Goal: Task Accomplishment & Management: Manage account settings

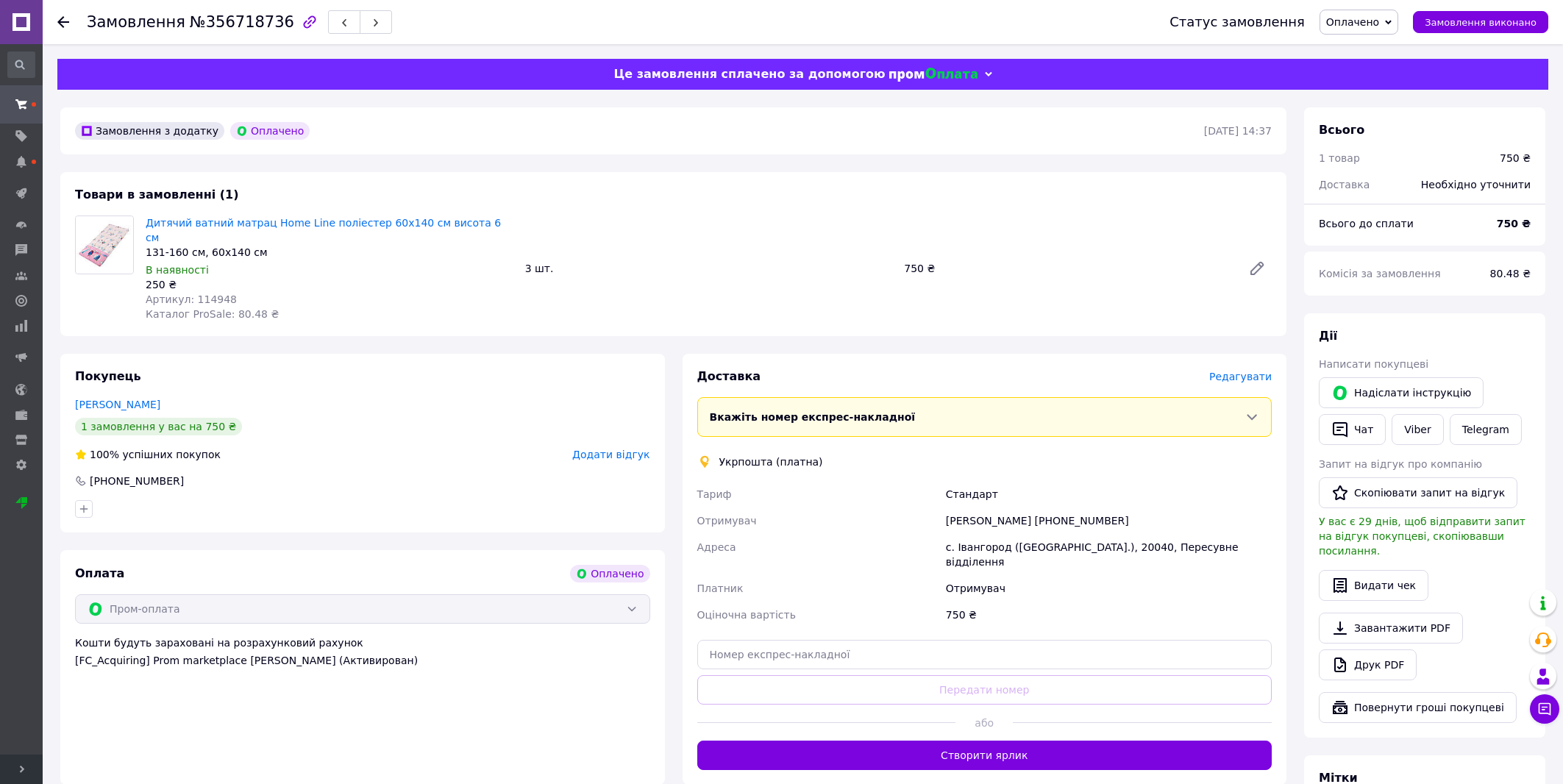
click at [1247, 371] on span "Редагувати" at bounding box center [1240, 376] width 62 height 12
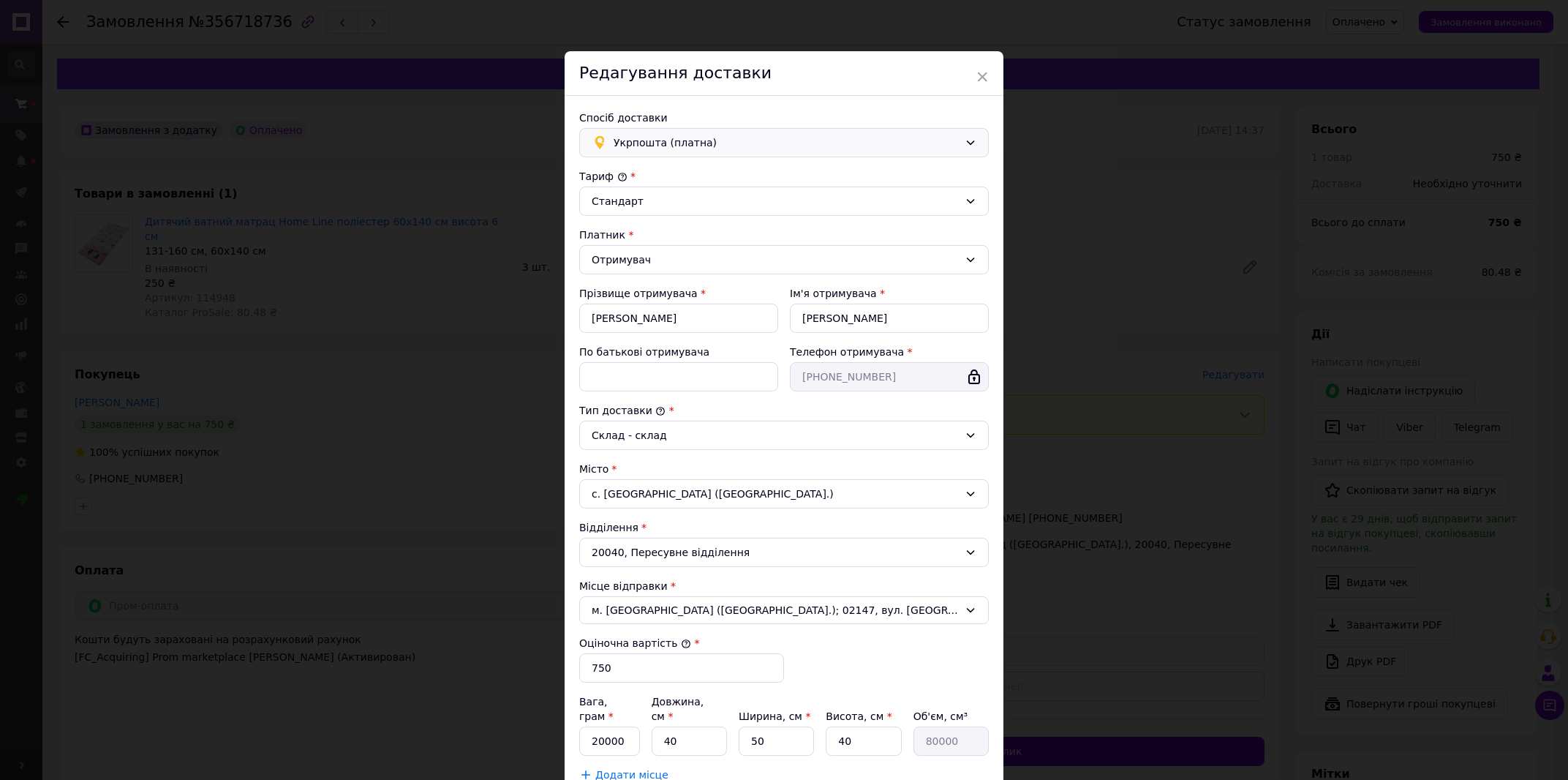
click at [638, 141] on span "Укрпошта (платна)" at bounding box center [786, 142] width 345 height 16
click at [657, 180] on span "Нова Пошта (платна)" at bounding box center [794, 174] width 362 height 15
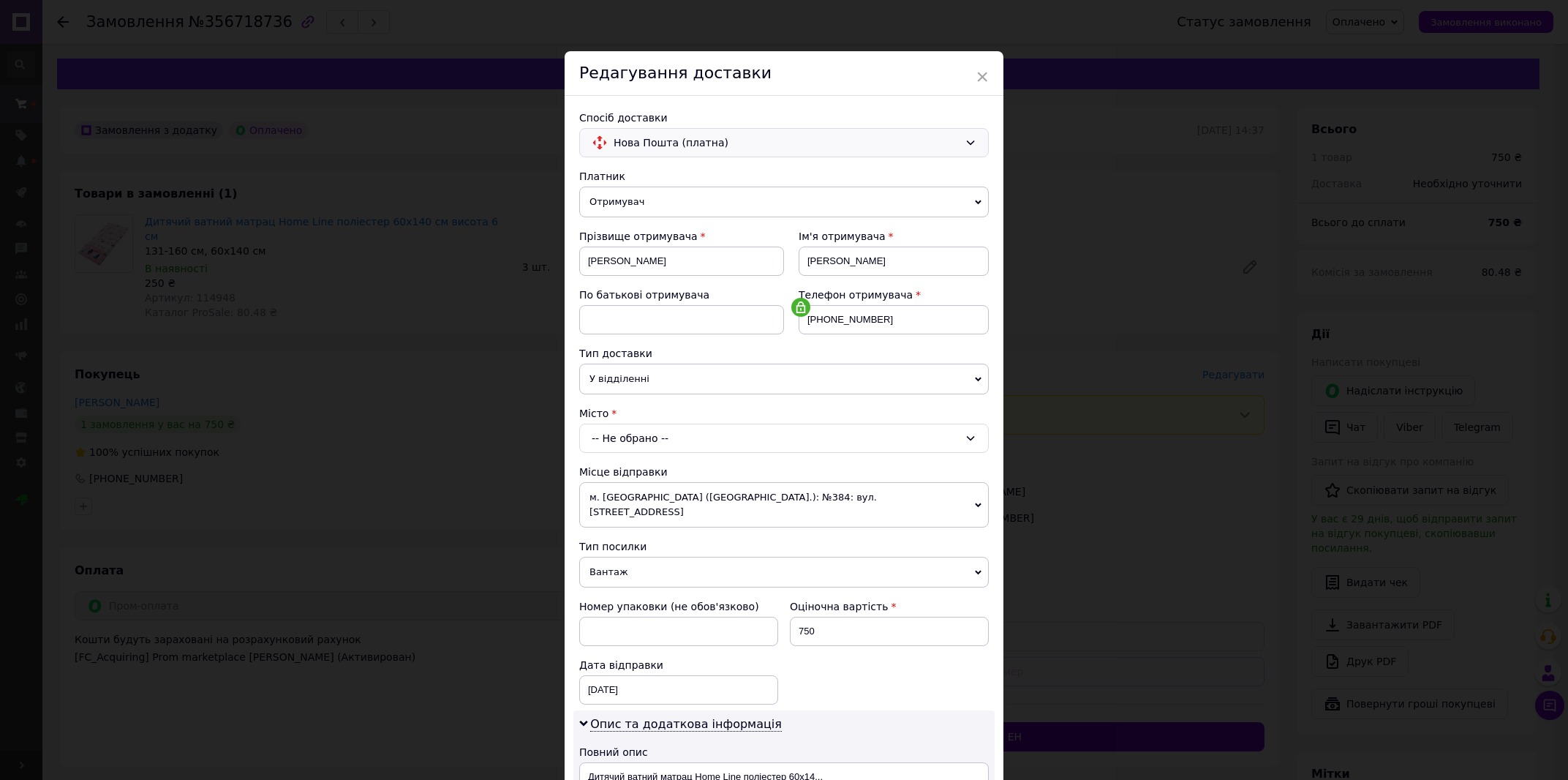
click at [685, 436] on div "-- Не обрано --" at bounding box center [784, 438] width 410 height 29
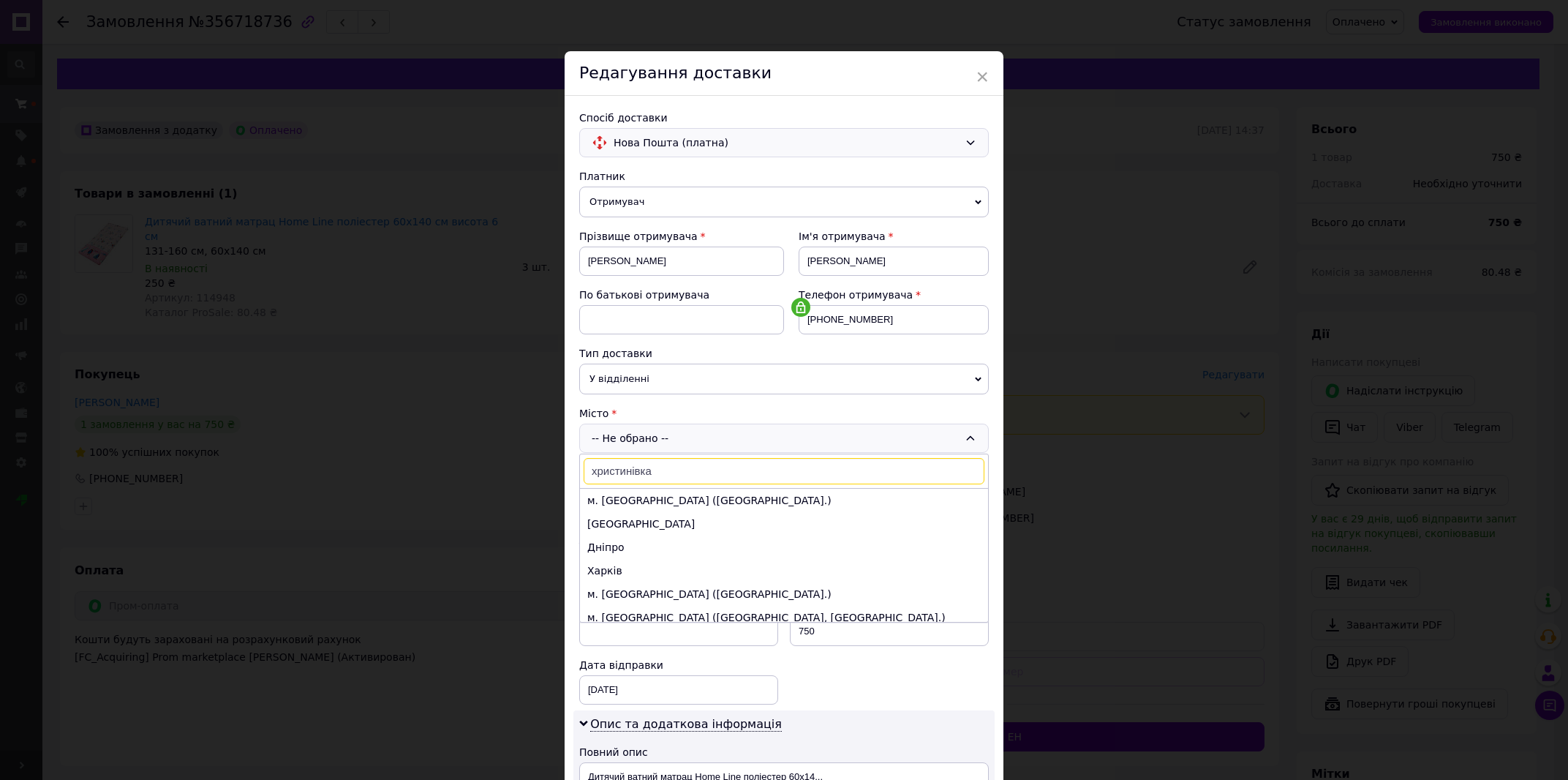
type input "христинівка"
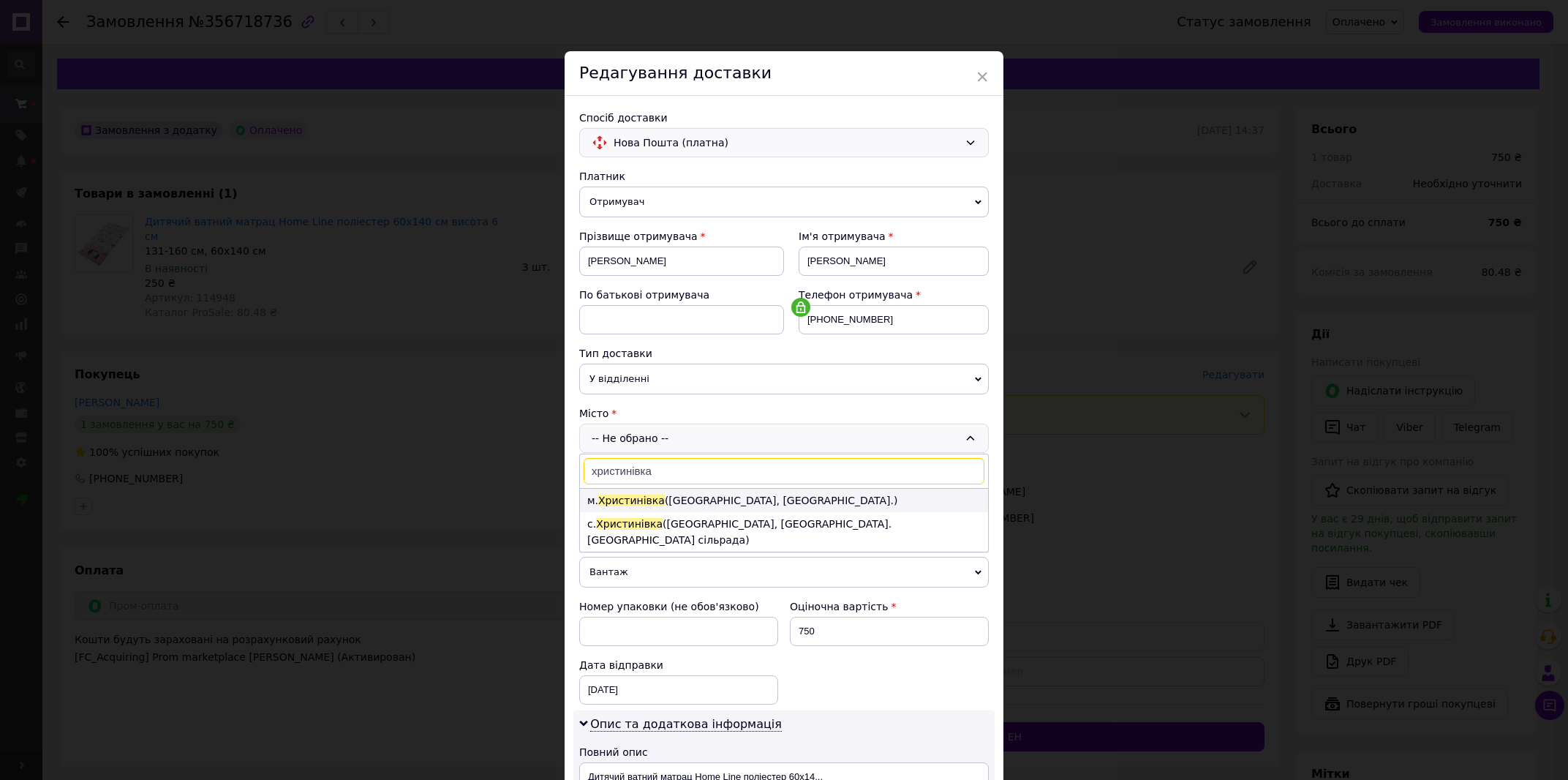
click at [752, 507] on li "м. Христинівка (Черкаська обл., Уманський р-н.)" at bounding box center [784, 500] width 408 height 23
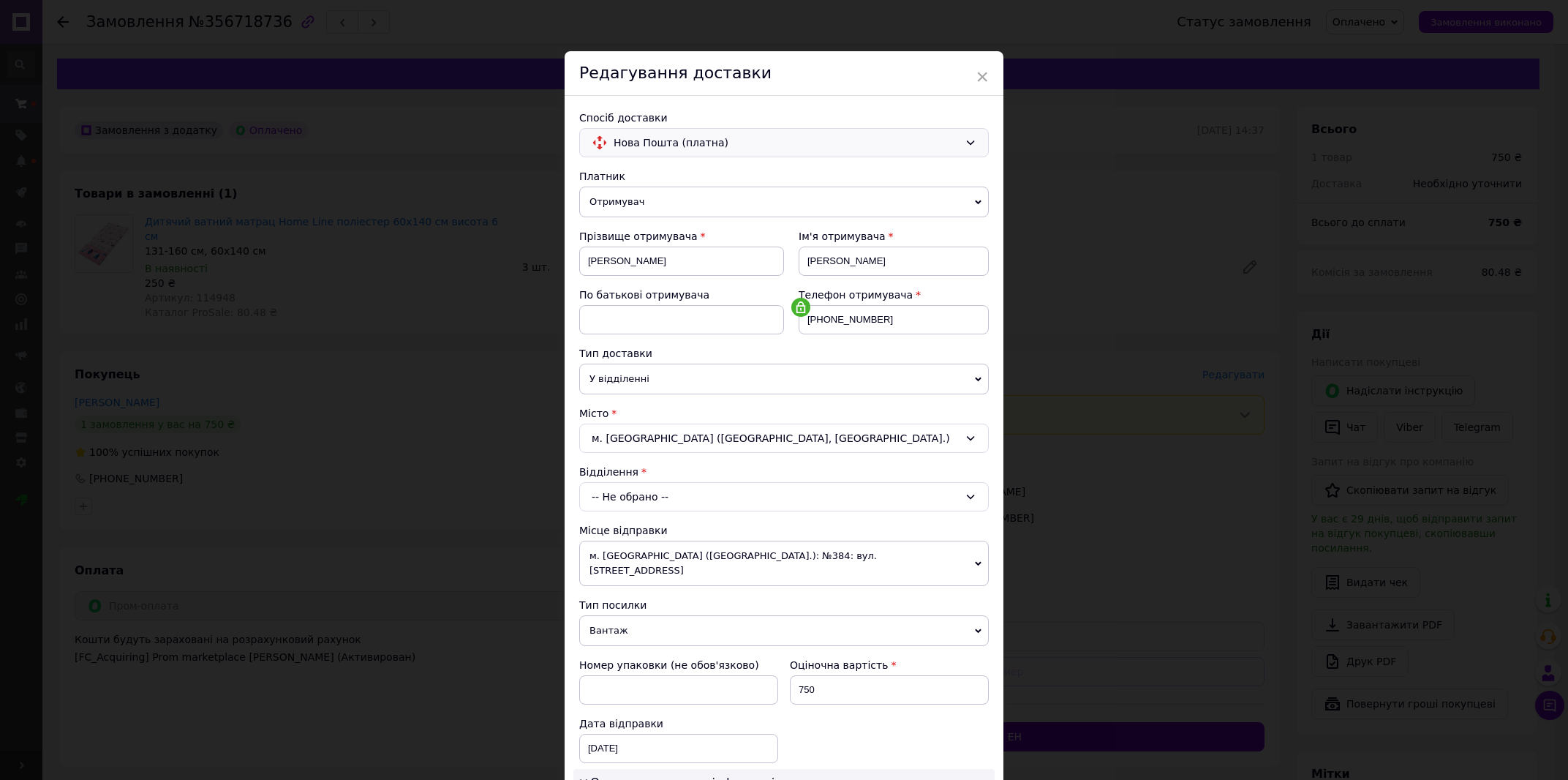
click at [649, 484] on div "-- Не обрано --" at bounding box center [784, 497] width 410 height 29
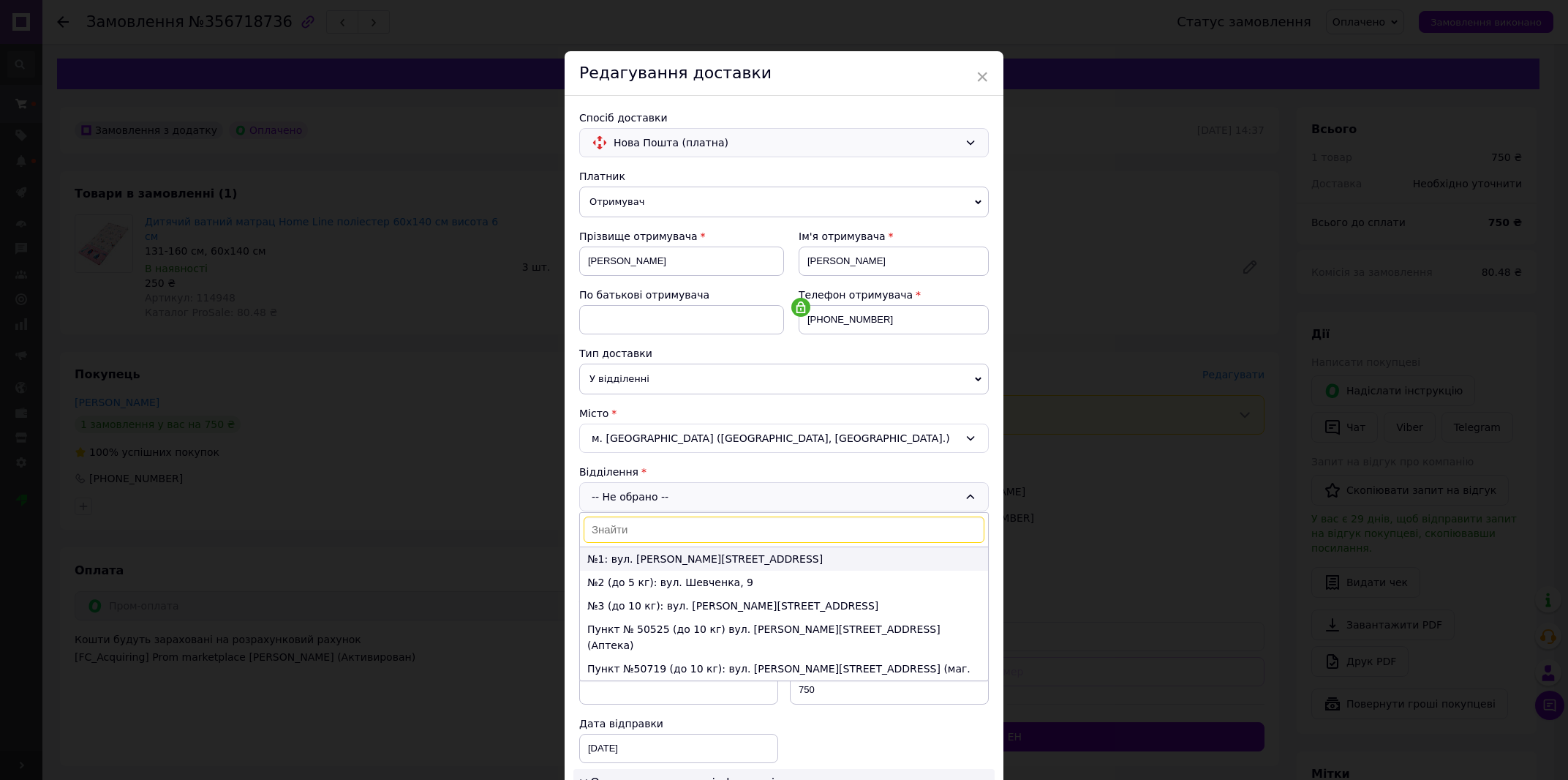
click at [719, 564] on li "№1: вул. Романа Шухевича, 44" at bounding box center [784, 559] width 408 height 23
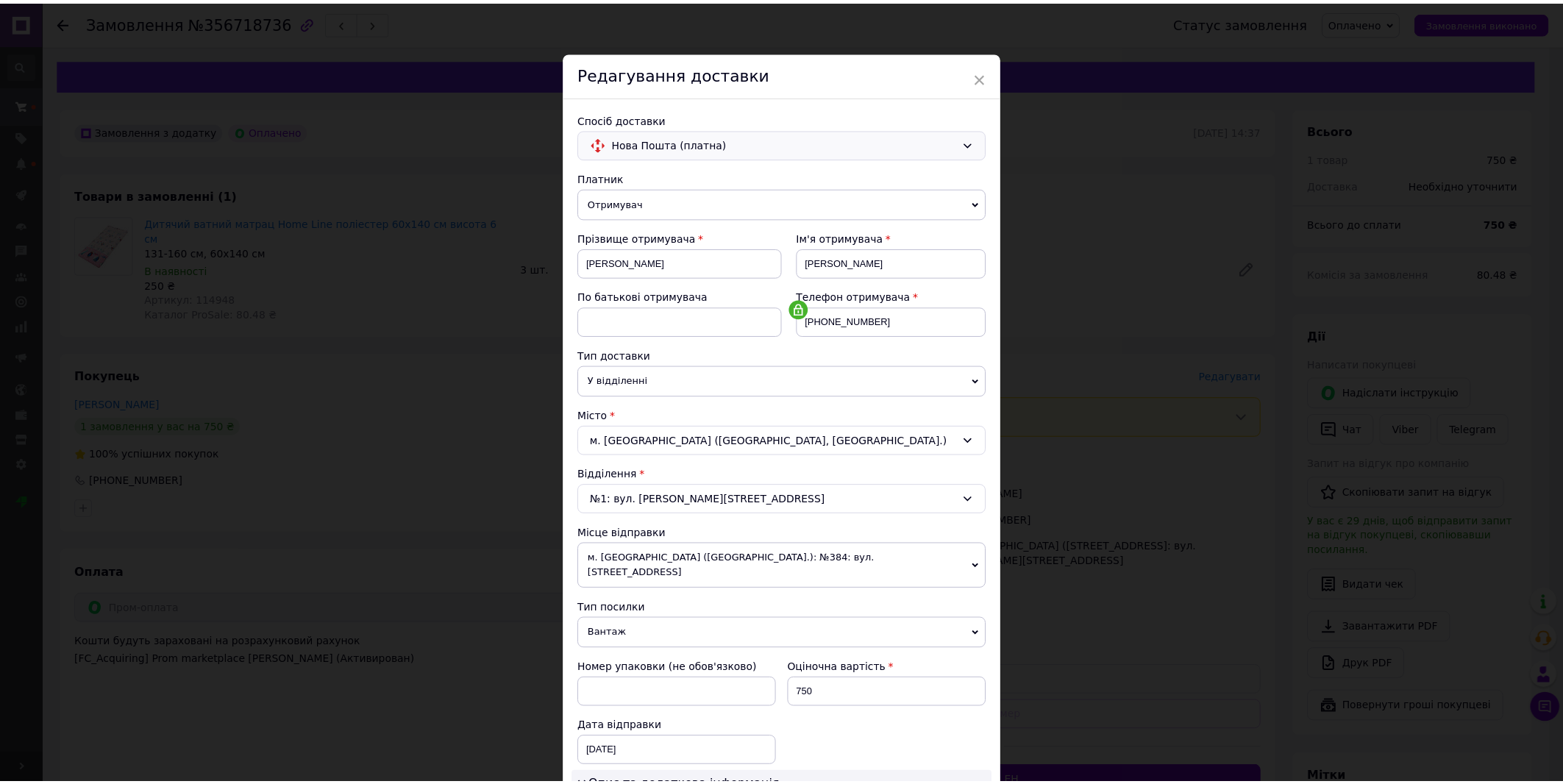
scroll to position [388, 0]
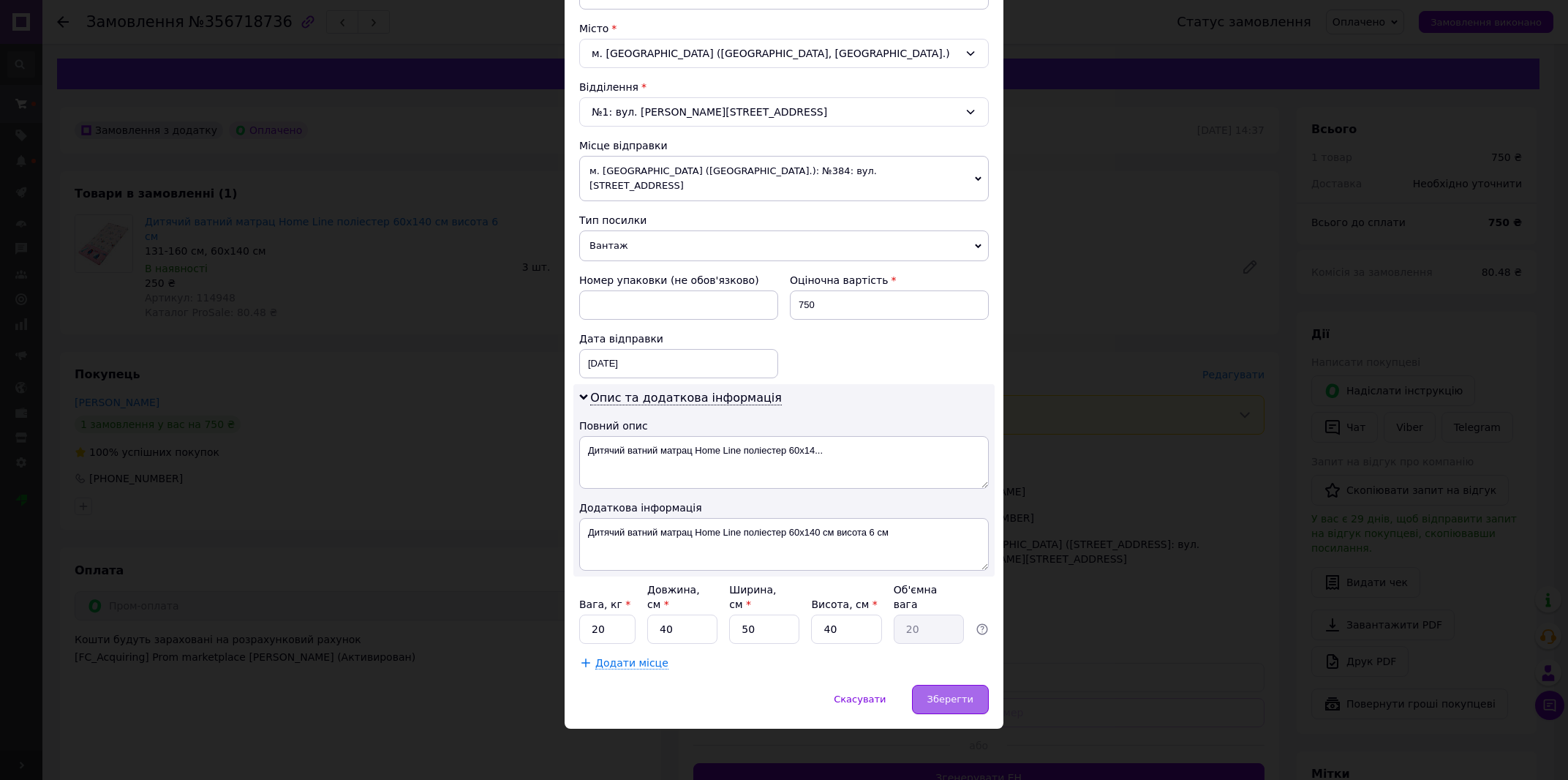
click at [930, 702] on span "Зберегти" at bounding box center [951, 699] width 46 height 11
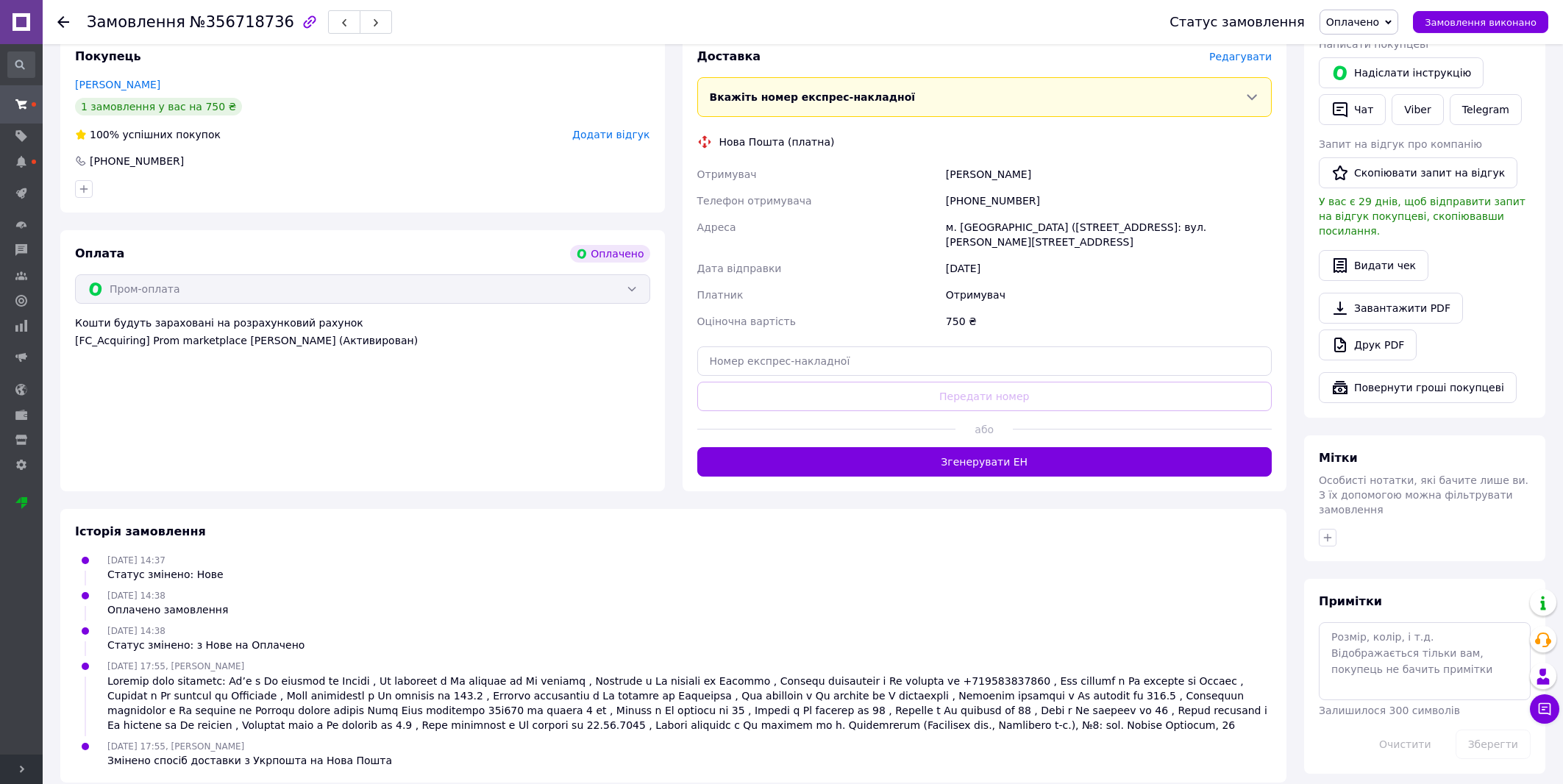
scroll to position [0, 0]
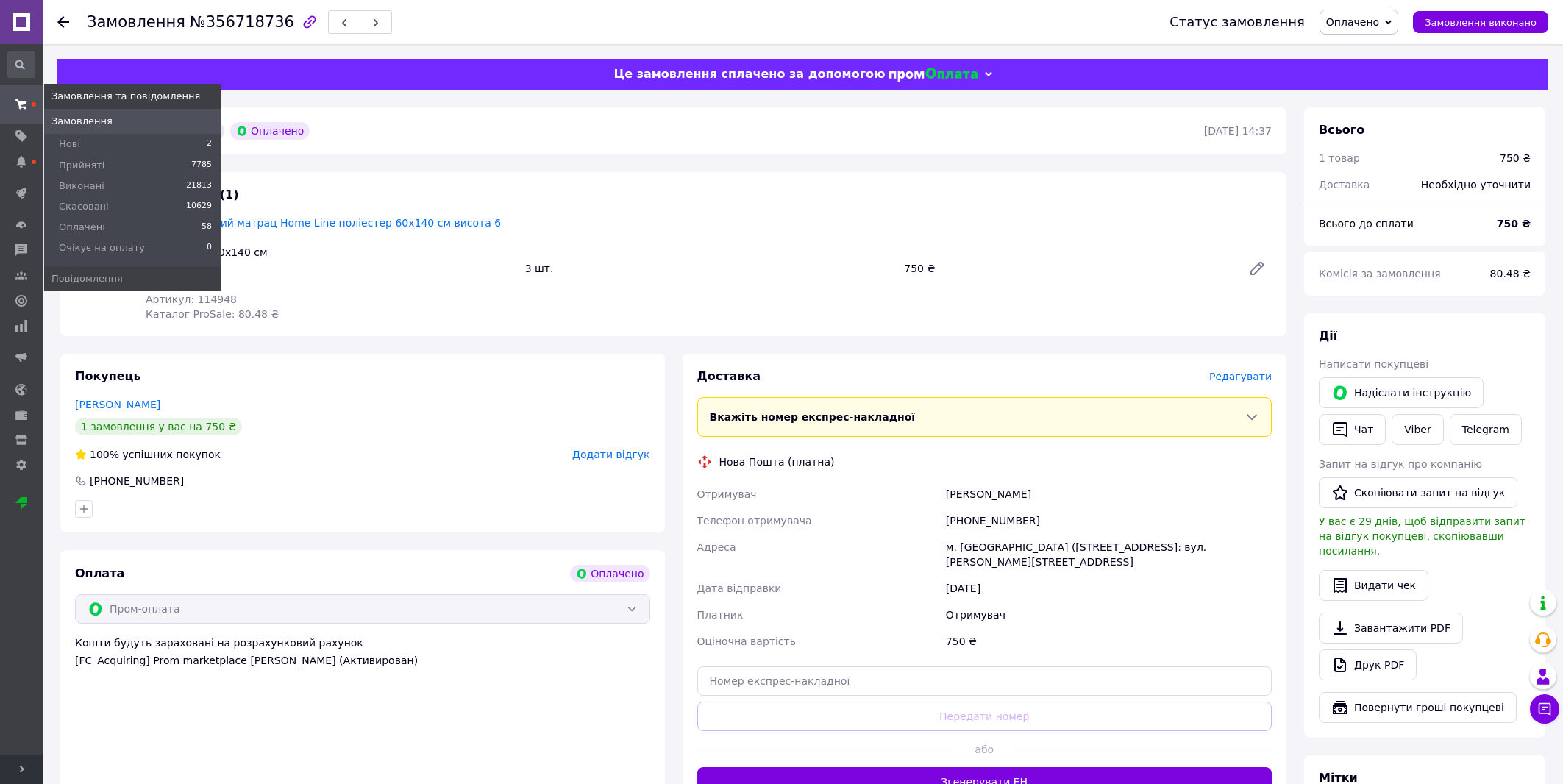
click at [23, 104] on use at bounding box center [21, 104] width 12 height 9
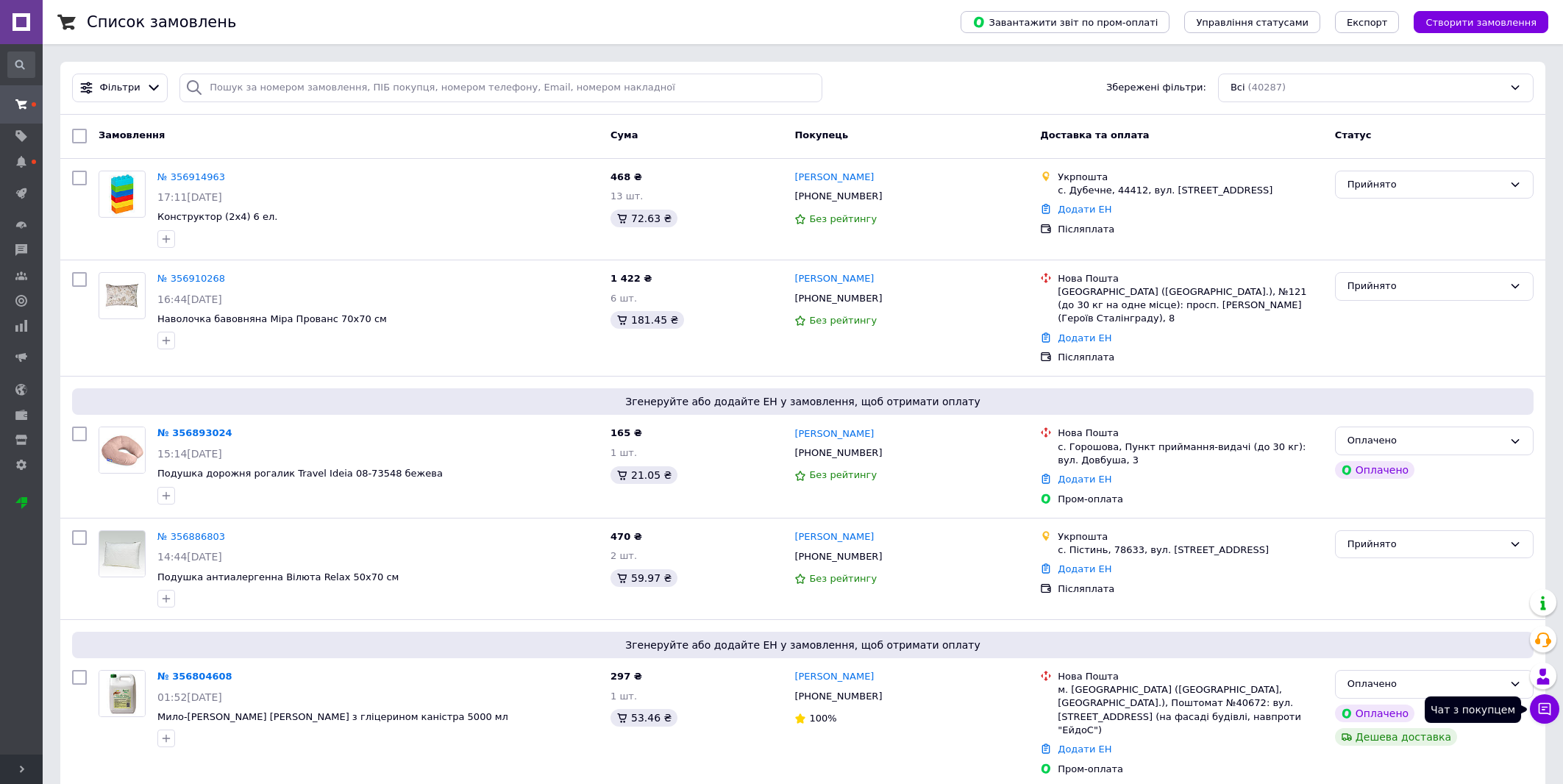
click at [1548, 712] on icon at bounding box center [1544, 709] width 15 height 15
